Goal: Check status: Check status

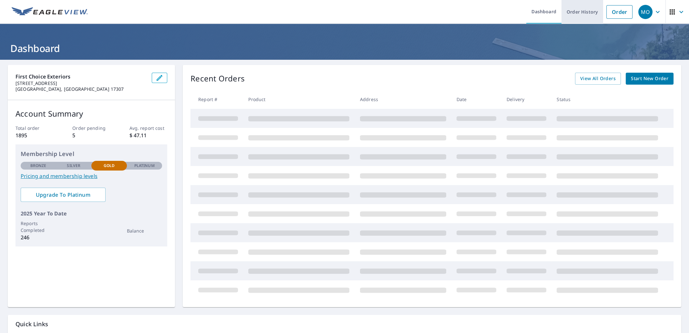
click at [571, 9] on link "Order History" at bounding box center [583, 12] width 42 height 24
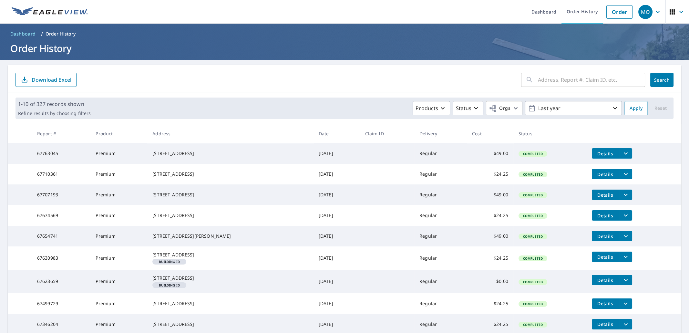
click at [539, 78] on input "text" at bounding box center [591, 80] width 107 height 18
type input "26 [PERSON_NAME]"
click button "Search" at bounding box center [662, 80] width 23 height 14
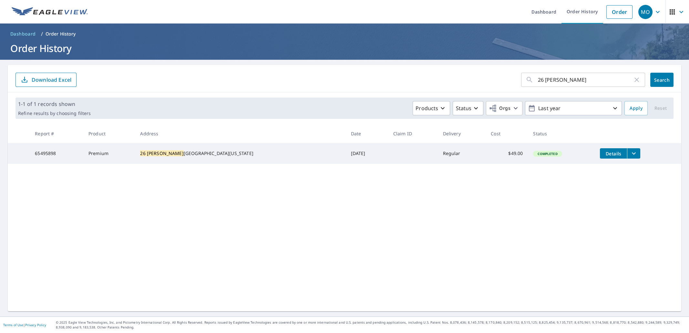
click at [250, 258] on div "26 [PERSON_NAME] ​ Search Download Excel 1-1 of 1 records shown Refine results …" at bounding box center [345, 188] width 674 height 246
click at [547, 80] on input "26 [PERSON_NAME]" at bounding box center [585, 80] width 95 height 18
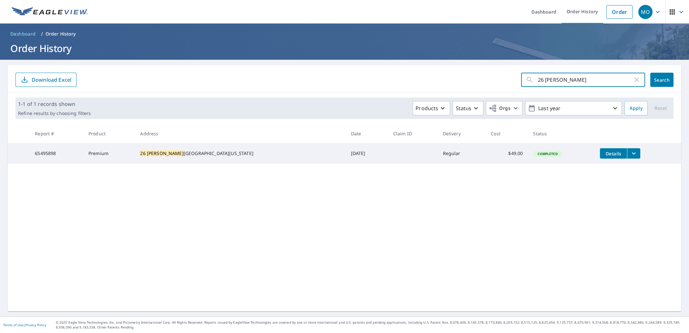
click at [547, 80] on input "26 [PERSON_NAME]" at bounding box center [585, 80] width 95 height 18
paste input "[STREET_ADDRESS][PERSON_NAME][US_STATE]"
type input "[STREET_ADDRESS][PERSON_NAME][US_STATE]"
click button "Search" at bounding box center [662, 80] width 23 height 14
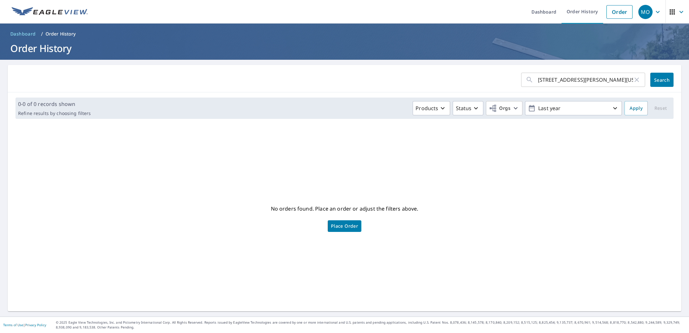
click at [635, 81] on icon "button" at bounding box center [637, 80] width 5 height 5
click at [605, 71] on input "text" at bounding box center [591, 80] width 107 height 18
paste input "[STREET_ADDRESS][PERSON_NAME]"
type input "[STREET_ADDRESS][PERSON_NAME]"
click button "Search" at bounding box center [662, 80] width 23 height 14
